Goal: Navigation & Orientation: Find specific page/section

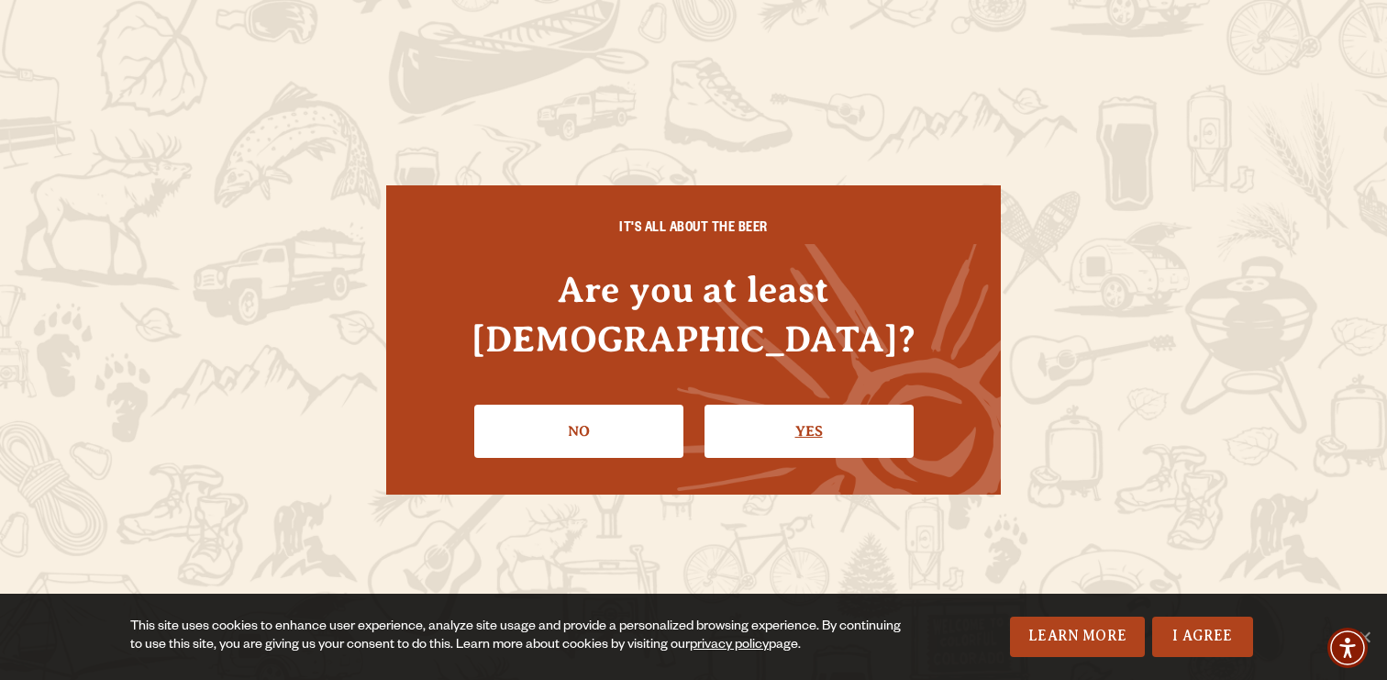
click at [784, 423] on link "Yes" at bounding box center [809, 431] width 209 height 53
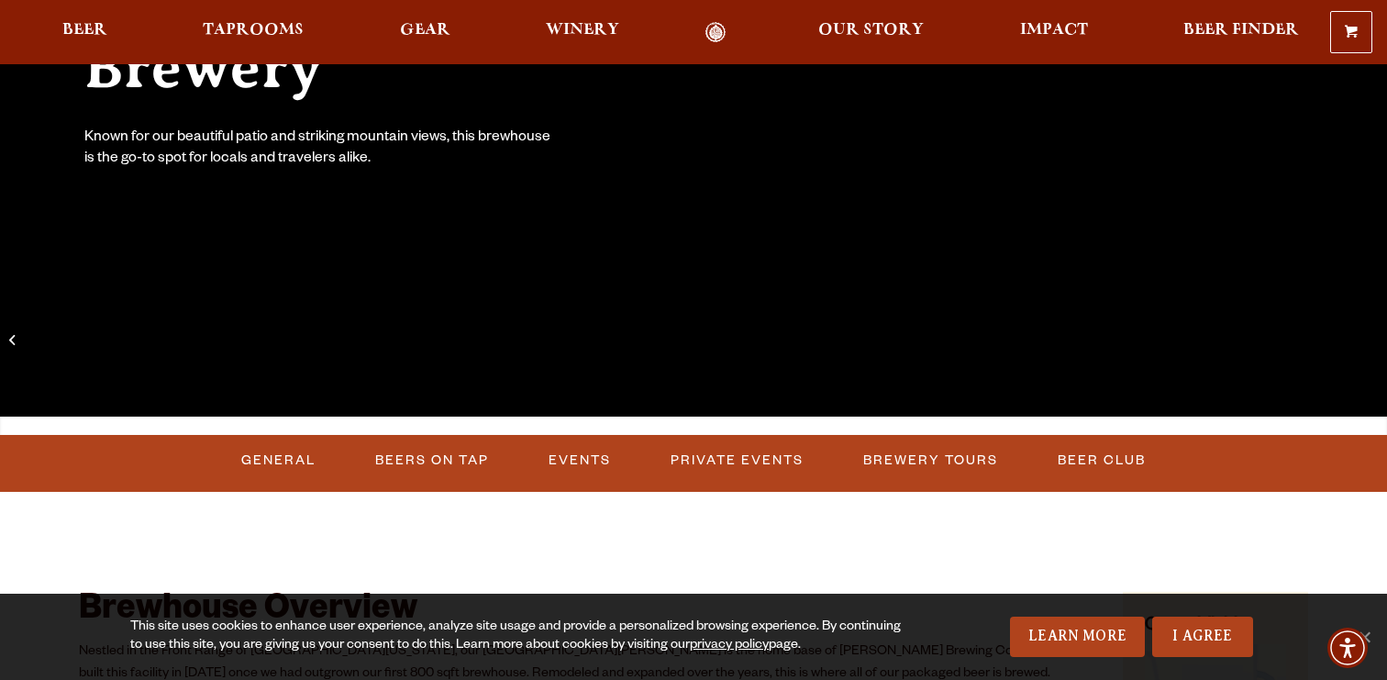
scroll to position [376, 0]
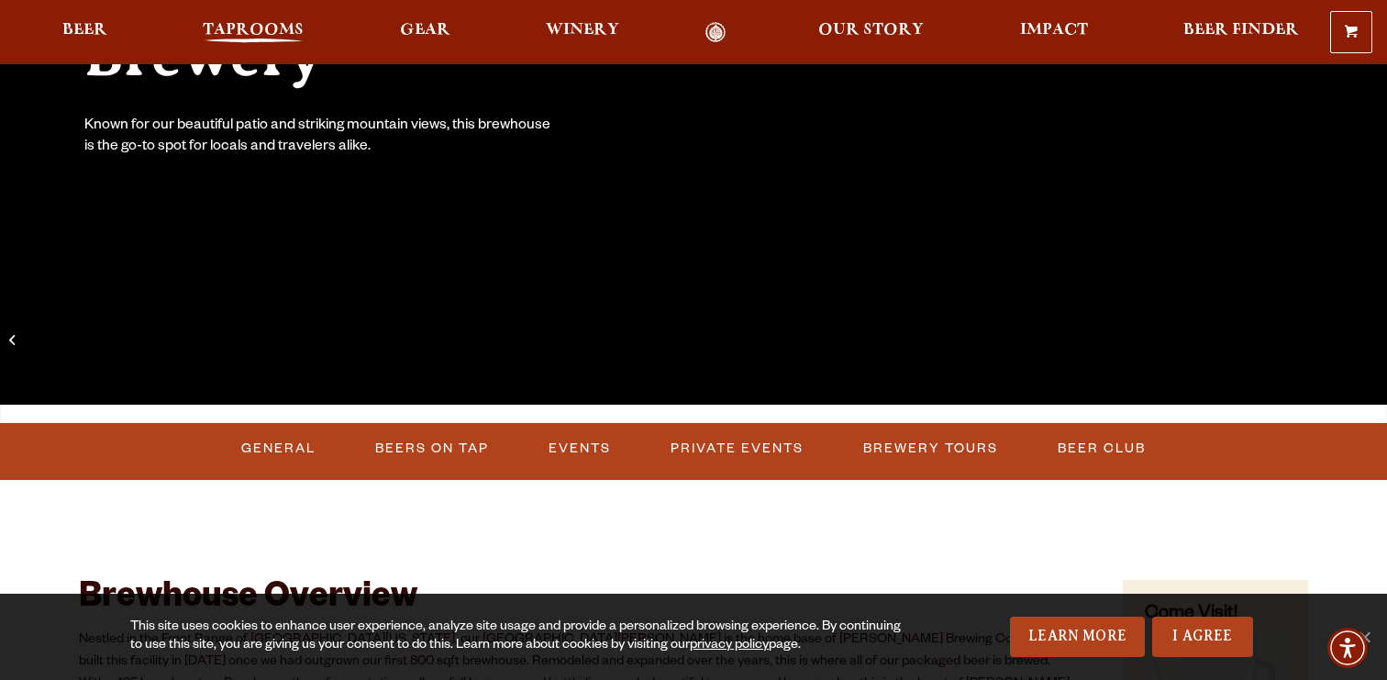
click at [229, 31] on span "Taprooms" at bounding box center [253, 30] width 101 height 15
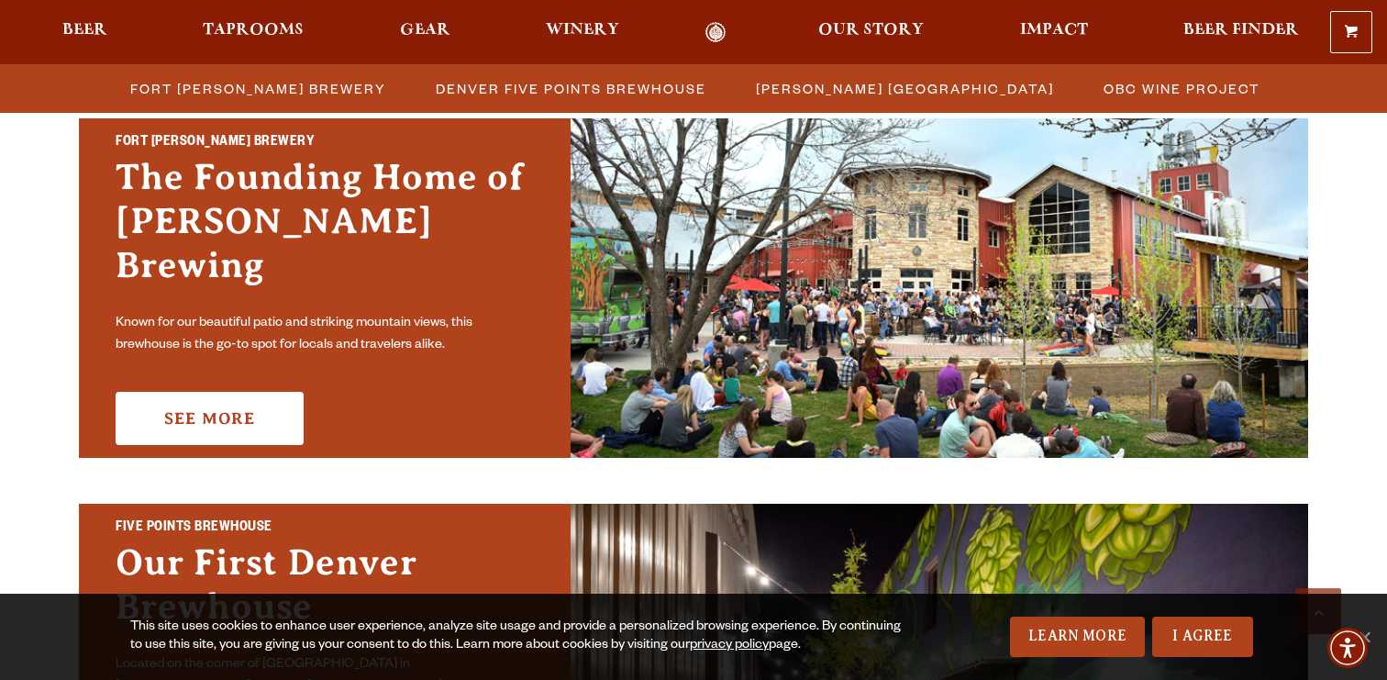
scroll to position [573, 0]
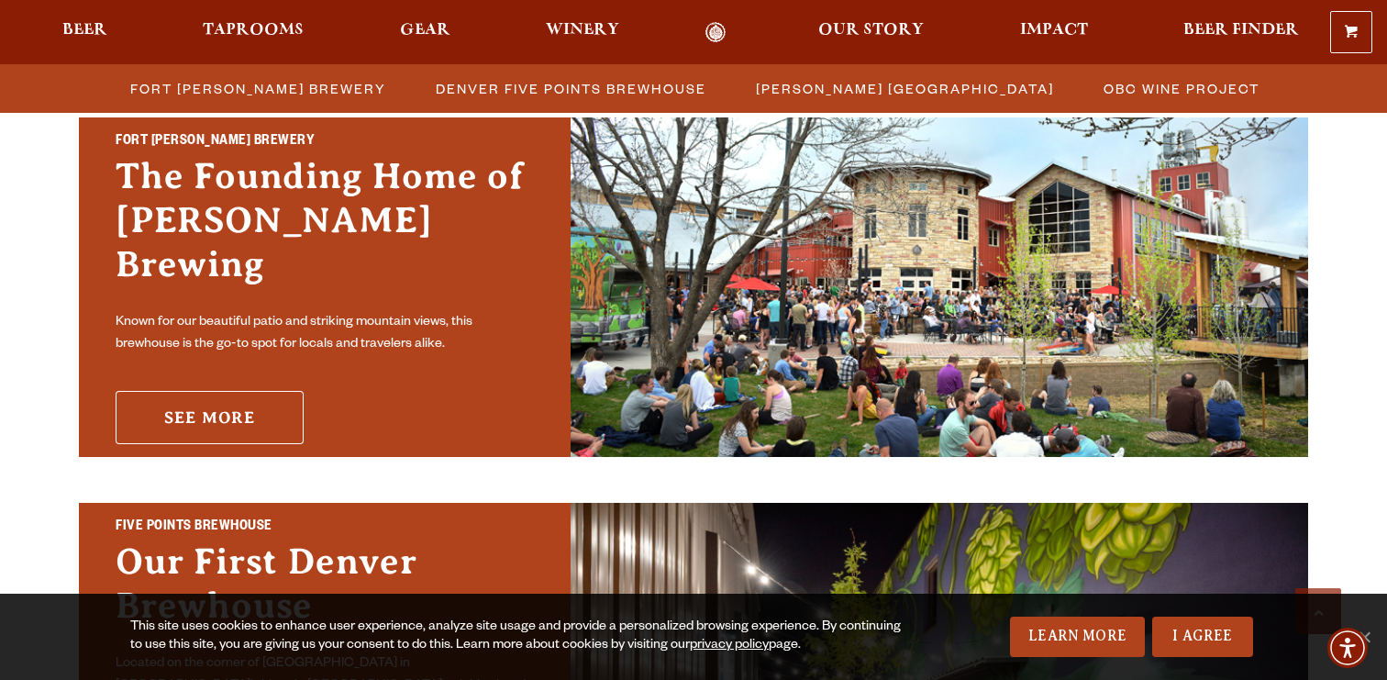
click at [301, 392] on link "See More" at bounding box center [210, 417] width 188 height 53
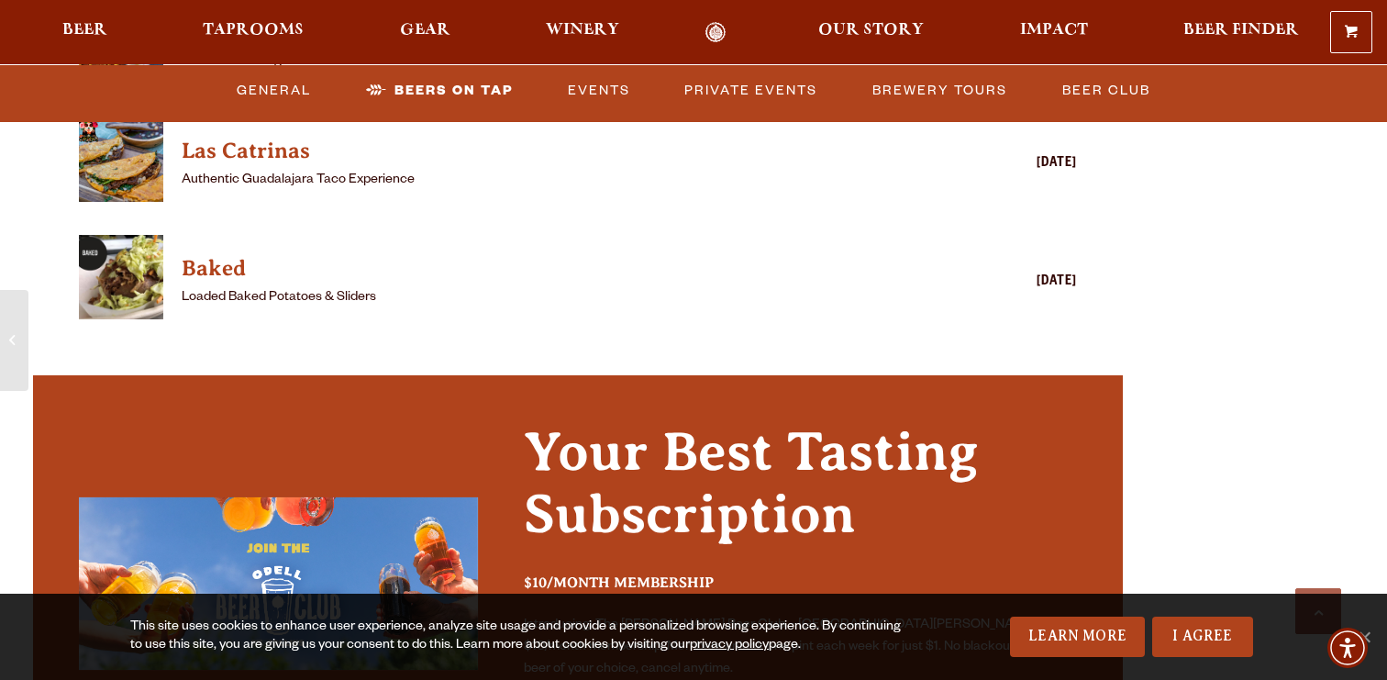
scroll to position [5293, 0]
